Goal: Navigation & Orientation: Find specific page/section

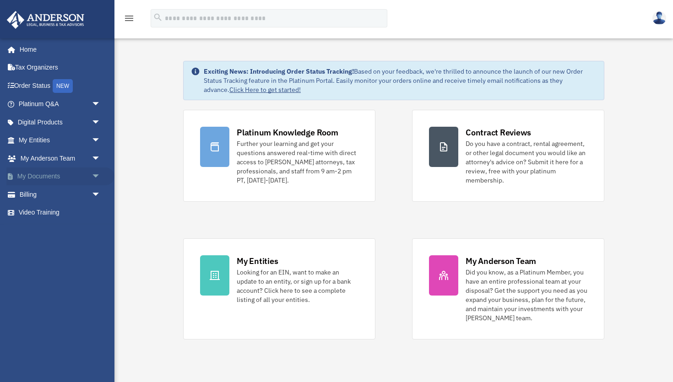
click at [94, 175] on span "arrow_drop_down" at bounding box center [101, 177] width 18 height 19
click at [38, 192] on link "Box" at bounding box center [64, 194] width 102 height 18
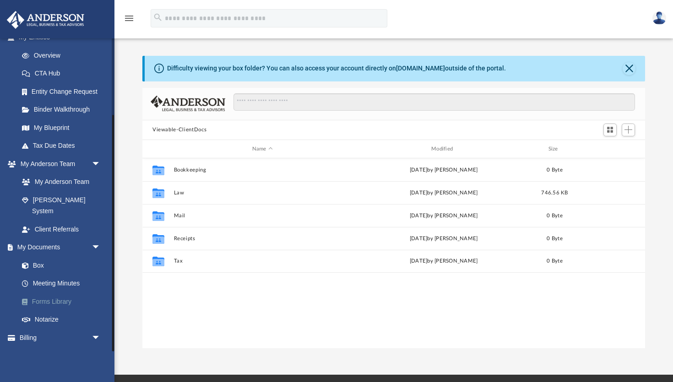
scroll to position [102, 0]
click at [52, 276] on link "Meeting Minutes" at bounding box center [64, 285] width 102 height 18
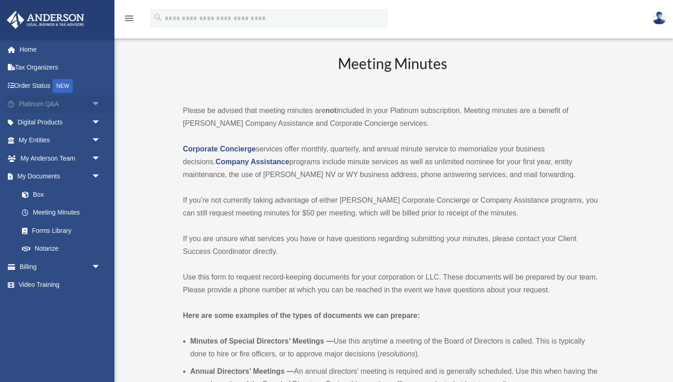
click at [50, 104] on link "Platinum Q&A arrow_drop_down" at bounding box center [60, 104] width 108 height 18
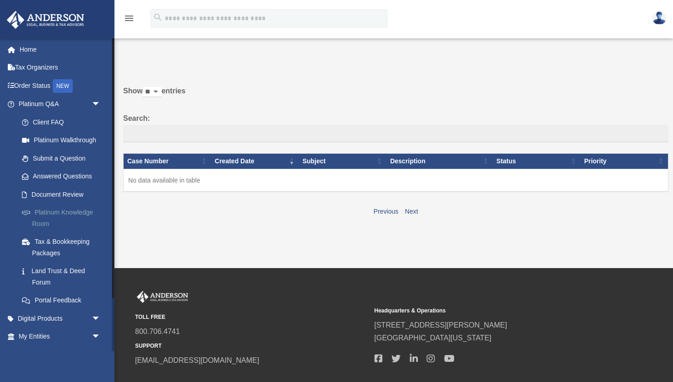
click at [49, 212] on link "Platinum Knowledge Room" at bounding box center [64, 218] width 102 height 29
